Goal: Task Accomplishment & Management: Complete application form

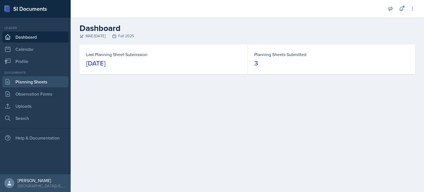
click at [34, 81] on link "Planning Sheets" at bounding box center [35, 81] width 66 height 11
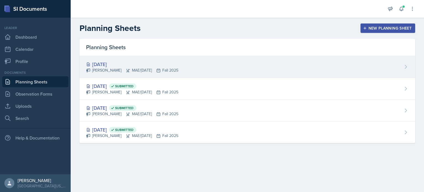
click at [204, 66] on div "[DATE] [PERSON_NAME] MAE/[DATE] Fall 2025" at bounding box center [247, 67] width 336 height 22
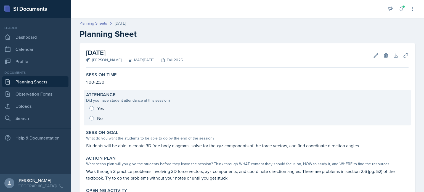
click at [92, 107] on div "Yes No" at bounding box center [247, 113] width 322 height 20
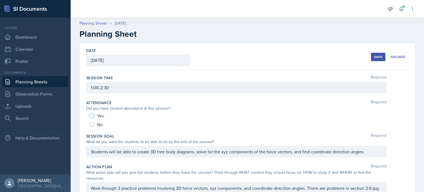
click at [91, 114] on input "Yes" at bounding box center [91, 115] width 4 height 4
radio input "true"
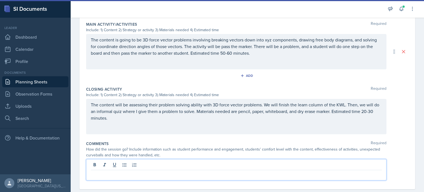
scroll to position [249, 0]
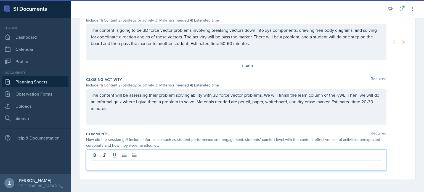
click at [182, 161] on p at bounding box center [236, 164] width 291 height 7
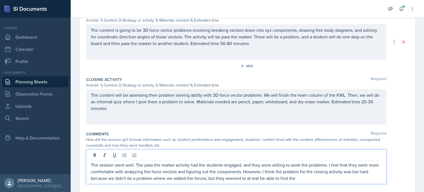
click at [267, 179] on p "The session went well. The pass the marker activity had the students engaged, a…" at bounding box center [236, 171] width 291 height 20
click at [318, 179] on p "The session went well. The pass the marker activity had the students engaged, a…" at bounding box center [236, 171] width 291 height 20
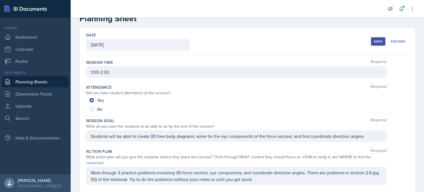
scroll to position [0, 0]
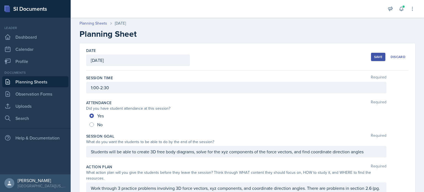
click at [374, 55] on div "Save" at bounding box center [378, 57] width 8 height 4
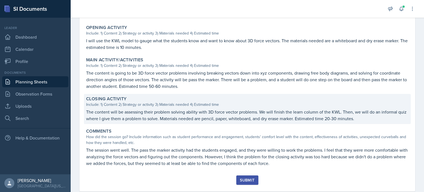
scroll to position [166, 0]
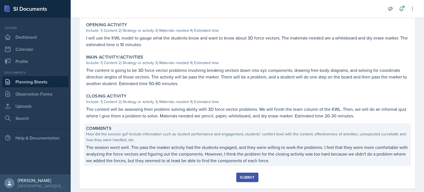
click at [170, 152] on p "The session went well. The pass the marker activity had the students engaged, a…" at bounding box center [247, 154] width 322 height 20
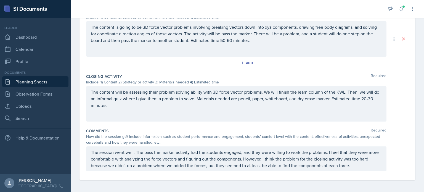
scroll to position [253, 0]
click at [371, 162] on p "The session went well. The pass the marker activity had the students engaged, a…" at bounding box center [236, 158] width 291 height 20
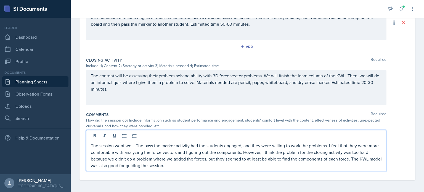
scroll to position [269, 0]
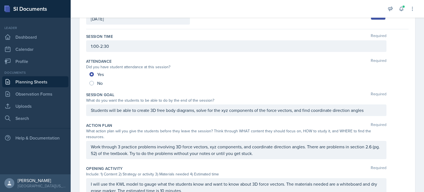
scroll to position [0, 0]
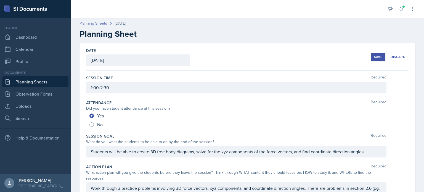
click at [375, 57] on div "Save" at bounding box center [378, 57] width 8 height 4
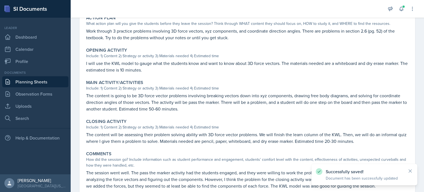
scroll to position [175, 0]
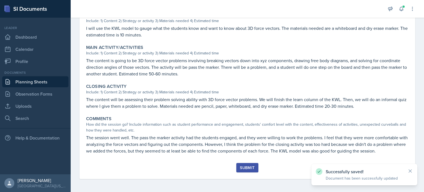
click at [249, 166] on div "Submit" at bounding box center [247, 167] width 15 height 4
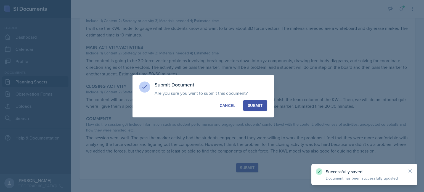
click at [257, 104] on div "Submit" at bounding box center [255, 106] width 15 height 6
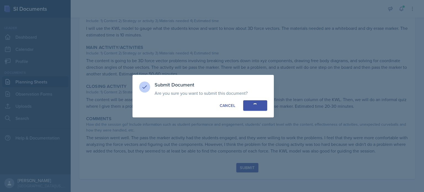
radio input "true"
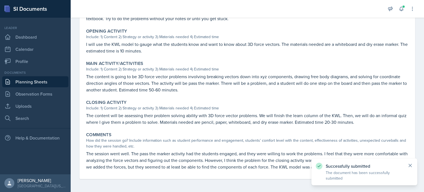
click at [410, 164] on icon at bounding box center [410, 166] width 6 height 6
